Goal: Task Accomplishment & Management: Complete application form

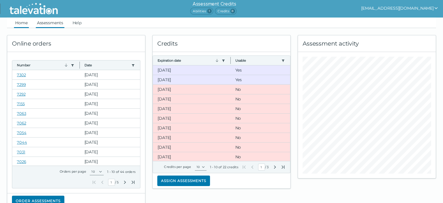
click at [50, 24] on link "Assessments" at bounding box center [50, 22] width 29 height 10
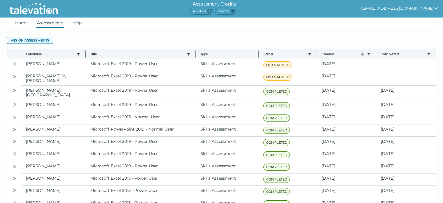
click at [41, 43] on button "Assign assessments" at bounding box center [30, 40] width 46 height 7
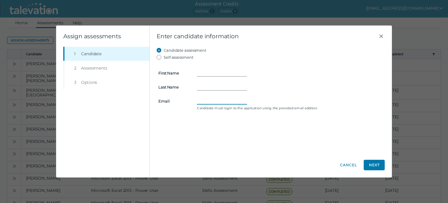
click at [202, 98] on input "Email" at bounding box center [222, 100] width 50 height 7
paste input "iansr22@outlook.com"
type input "iansr22@outlook.com"
click at [205, 70] on input "First Name" at bounding box center [222, 72] width 50 height 7
type input "Ian"
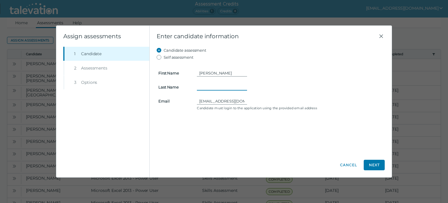
click at [198, 87] on input "Last Name" at bounding box center [222, 86] width 50 height 7
type input "Rodriguez"
click at [375, 164] on button "Next" at bounding box center [373, 164] width 21 height 10
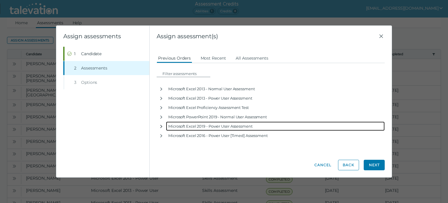
click at [162, 125] on icon "button" at bounding box center [161, 126] width 5 height 5
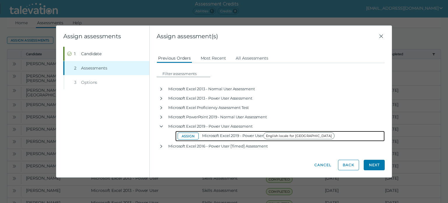
click at [181, 136] on button "Assign" at bounding box center [187, 135] width 21 height 7
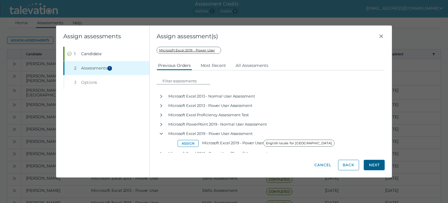
click at [376, 163] on button "Next" at bounding box center [373, 164] width 21 height 10
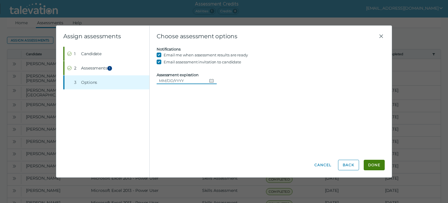
click at [211, 77] on button "Choose date" at bounding box center [212, 80] width 10 height 7
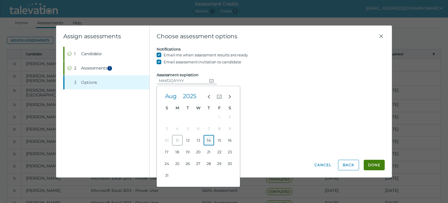
click at [210, 142] on button "14" at bounding box center [208, 140] width 10 height 10
type input "[DATE]"
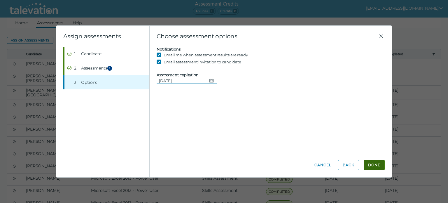
click at [377, 166] on button "Done" at bounding box center [373, 164] width 21 height 10
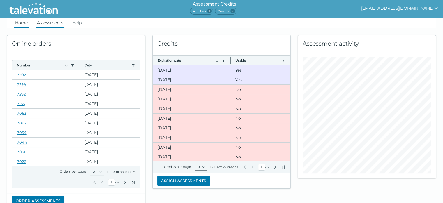
click at [49, 23] on link "Assessments" at bounding box center [50, 22] width 29 height 10
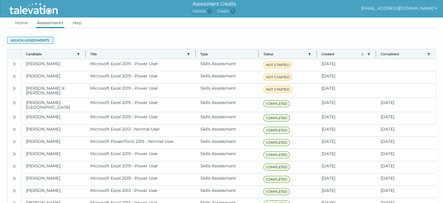
click at [36, 41] on button "Assign assessments" at bounding box center [30, 40] width 46 height 7
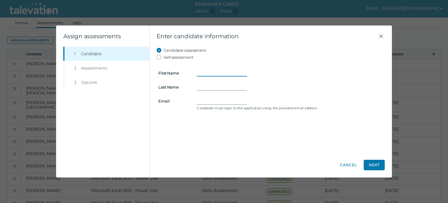
click at [209, 74] on input "First Name" at bounding box center [222, 72] width 50 height 7
type input "[PERSON_NAME]"
click at [204, 91] on form "First Name [PERSON_NAME] Last Name Email Candidate must login to the applicatio…" at bounding box center [271, 86] width 228 height 51
click at [204, 87] on input "Last Name" at bounding box center [222, 86] width 50 height 7
type input "[PERSON_NAME]"
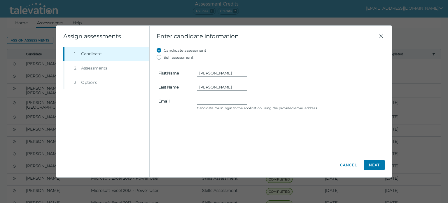
click at [196, 99] on div "Candidate must login to the application using the provided email address" at bounding box center [289, 103] width 193 height 13
paste input "[EMAIL_ADDRESS][DOMAIN_NAME]"
type input "[EMAIL_ADDRESS][DOMAIN_NAME]"
click at [374, 164] on button "Next" at bounding box center [373, 164] width 21 height 10
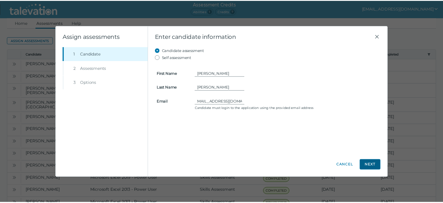
scroll to position [0, 0]
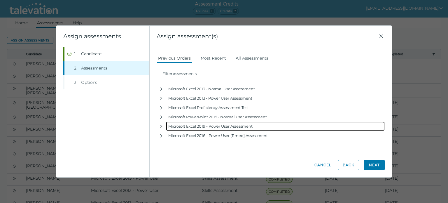
click at [163, 125] on icon "button" at bounding box center [161, 126] width 5 height 5
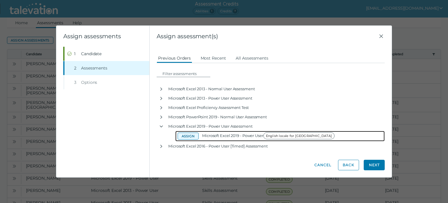
click at [180, 136] on button "Assign" at bounding box center [187, 135] width 21 height 7
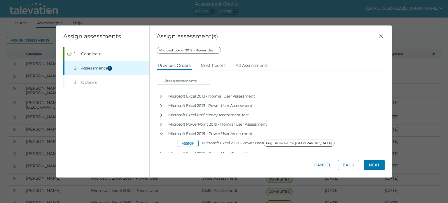
click at [380, 166] on button "Next" at bounding box center [373, 164] width 21 height 10
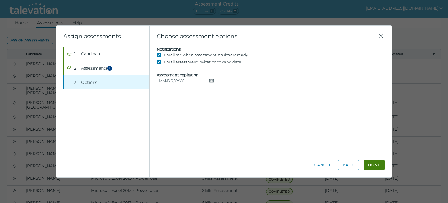
click at [208, 84] on button "Choose date" at bounding box center [212, 80] width 10 height 7
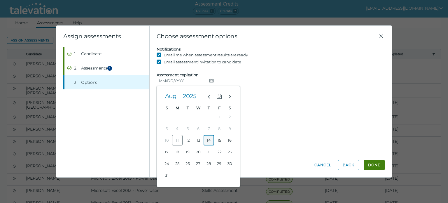
click at [210, 140] on button "14" at bounding box center [208, 140] width 10 height 10
type input "[DATE]"
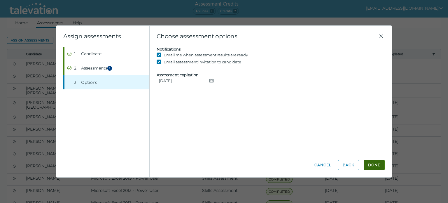
click at [379, 166] on button "Done" at bounding box center [373, 164] width 21 height 10
